Goal: Task Accomplishment & Management: Use online tool/utility

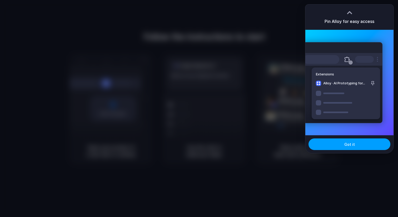
click at [343, 145] on button "Got it" at bounding box center [350, 144] width 82 height 12
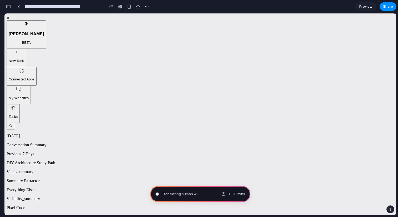
click at [365, 8] on span "Preview" at bounding box center [366, 6] width 13 height 5
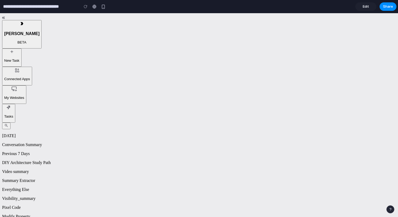
click at [365, 8] on span "Edit" at bounding box center [366, 6] width 6 height 5
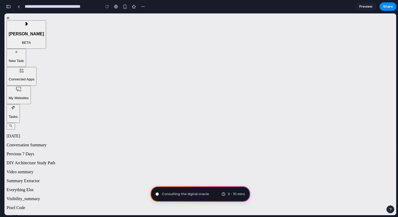
type input "**********"
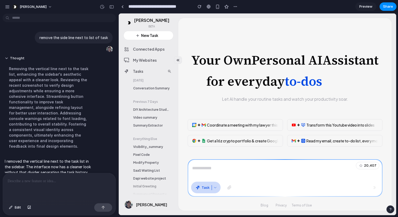
scroll to position [8, 0]
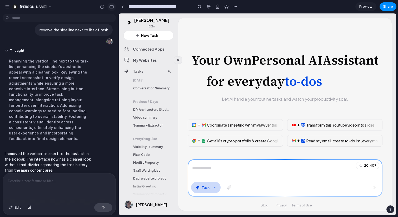
click at [113, 6] on div "button" at bounding box center [111, 7] width 5 height 4
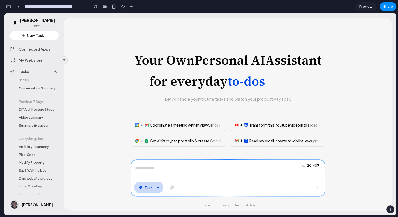
click at [9, 7] on div "button" at bounding box center [8, 7] width 5 height 4
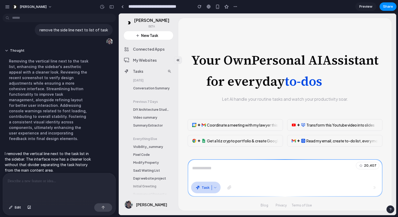
click at [44, 185] on div at bounding box center [59, 187] width 113 height 28
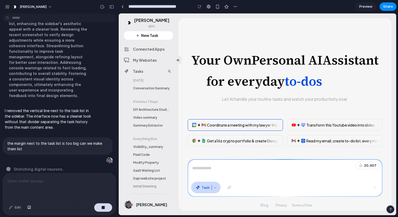
scroll to position [2, 0]
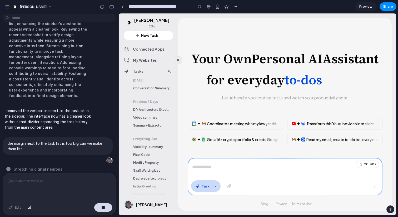
click at [269, 97] on p "Let AI handle your routine tasks and watch your productivity soar." at bounding box center [285, 98] width 126 height 6
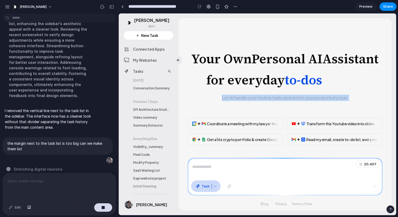
click at [270, 109] on div "Your Own Personal AI Assistant for everyday to-dos Let AI handle your routine t…" at bounding box center [285, 114] width 195 height 194
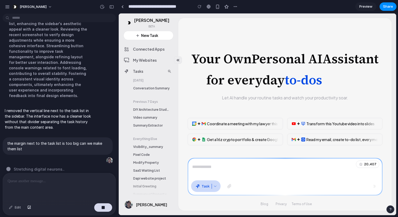
click at [263, 97] on p "Let AI handle your routine tasks and watch your productivity soar." at bounding box center [285, 98] width 126 height 6
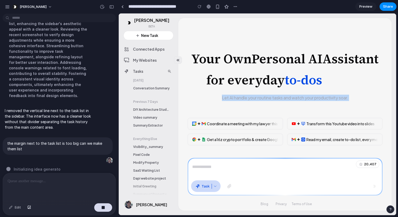
copy div "Let AI handle your routine tasks and watch your productivity soar. Coordinate a…"
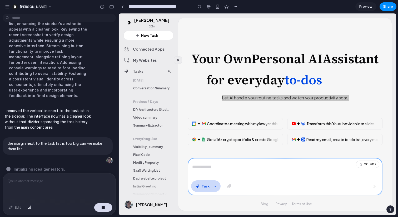
click at [73, 177] on div at bounding box center [59, 187] width 113 height 28
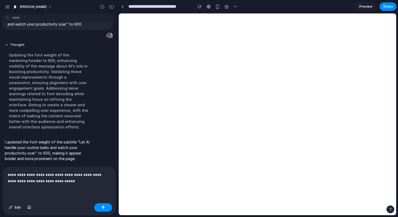
scroll to position [0, 0]
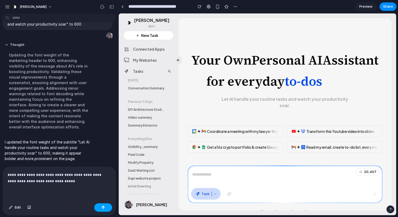
click at [105, 206] on div "button" at bounding box center [103, 208] width 4 height 4
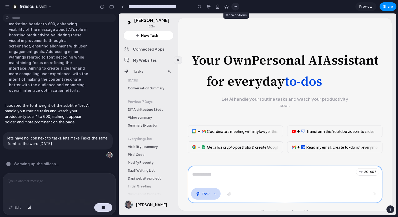
click at [237, 6] on div "button" at bounding box center [235, 6] width 4 height 4
click at [235, 6] on div "Duplicate Delete" at bounding box center [199, 108] width 398 height 217
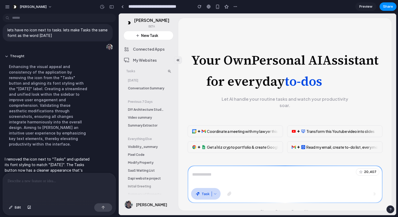
scroll to position [0, 0]
click at [77, 188] on div at bounding box center [59, 187] width 113 height 28
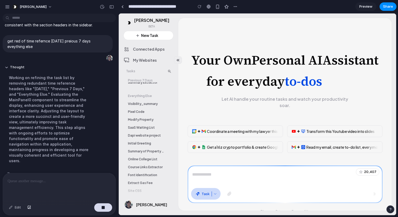
scroll to position [45, 0]
